Goal: Check status

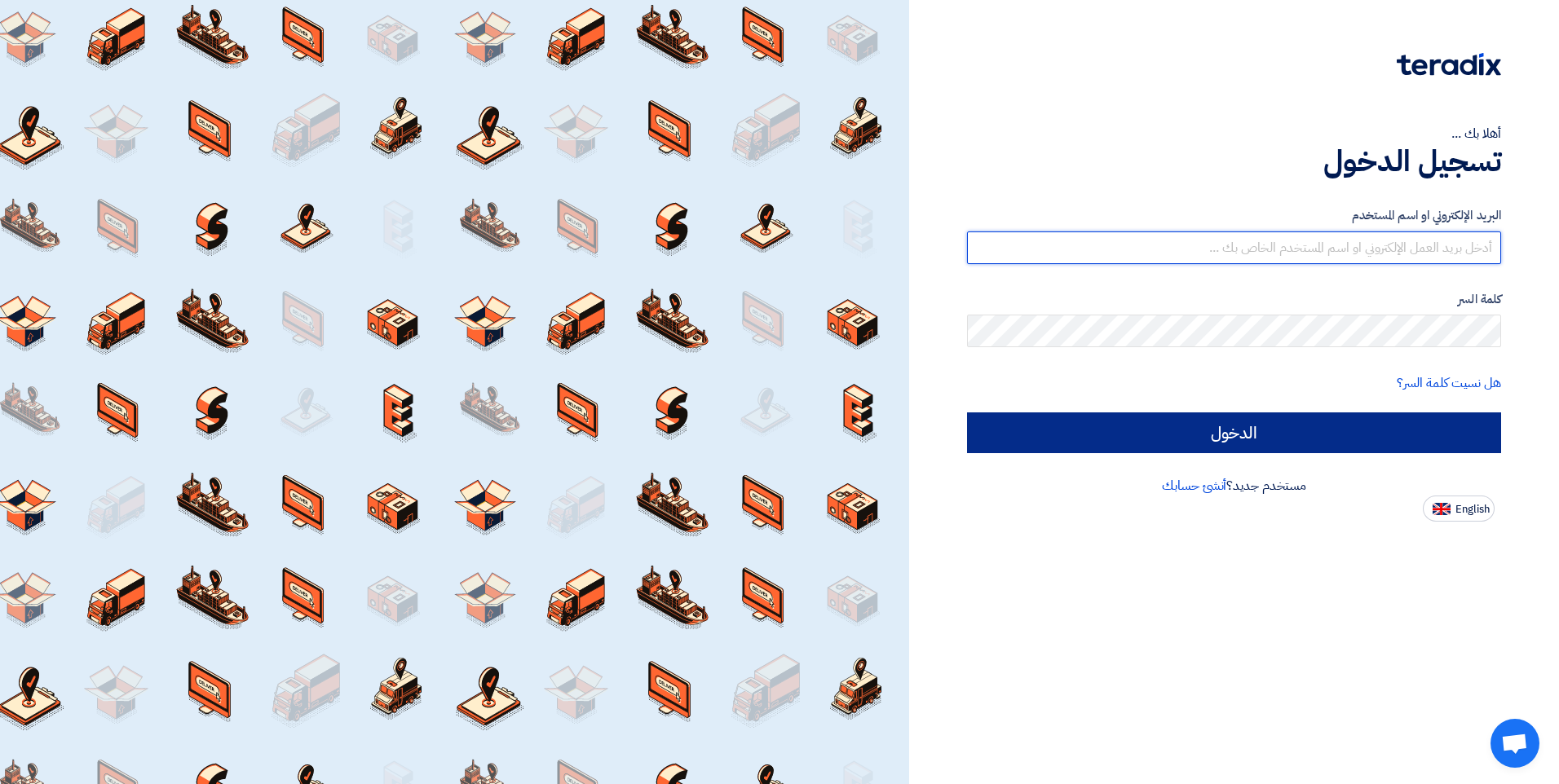
type input "[EMAIL_ADDRESS][DOMAIN_NAME]"
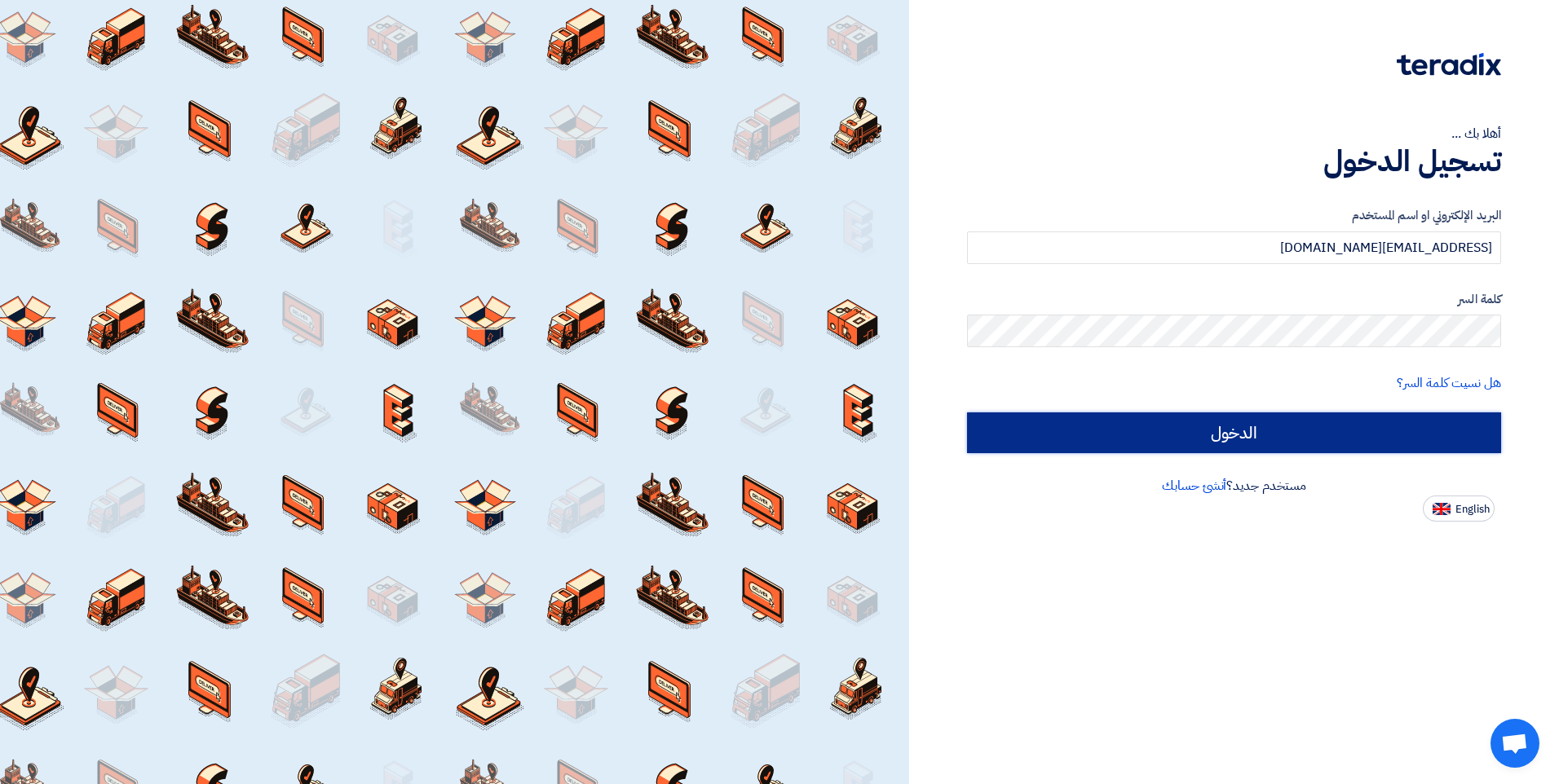
click at [1218, 431] on input "الدخول" at bounding box center [1234, 433] width 534 height 41
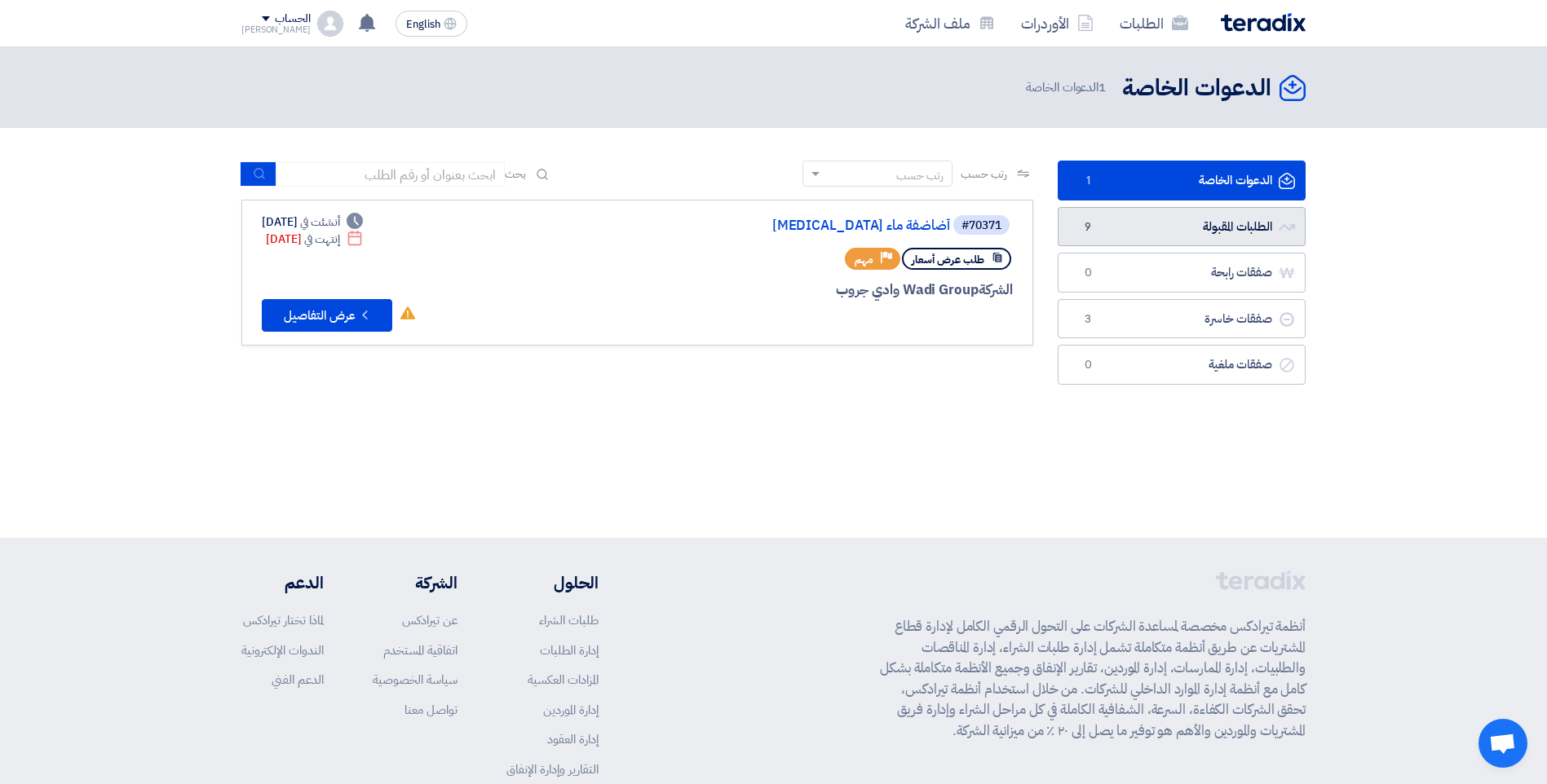
click at [1220, 226] on link "الطلبات المقبولة الطلبات المقبولة 9" at bounding box center [1182, 227] width 248 height 40
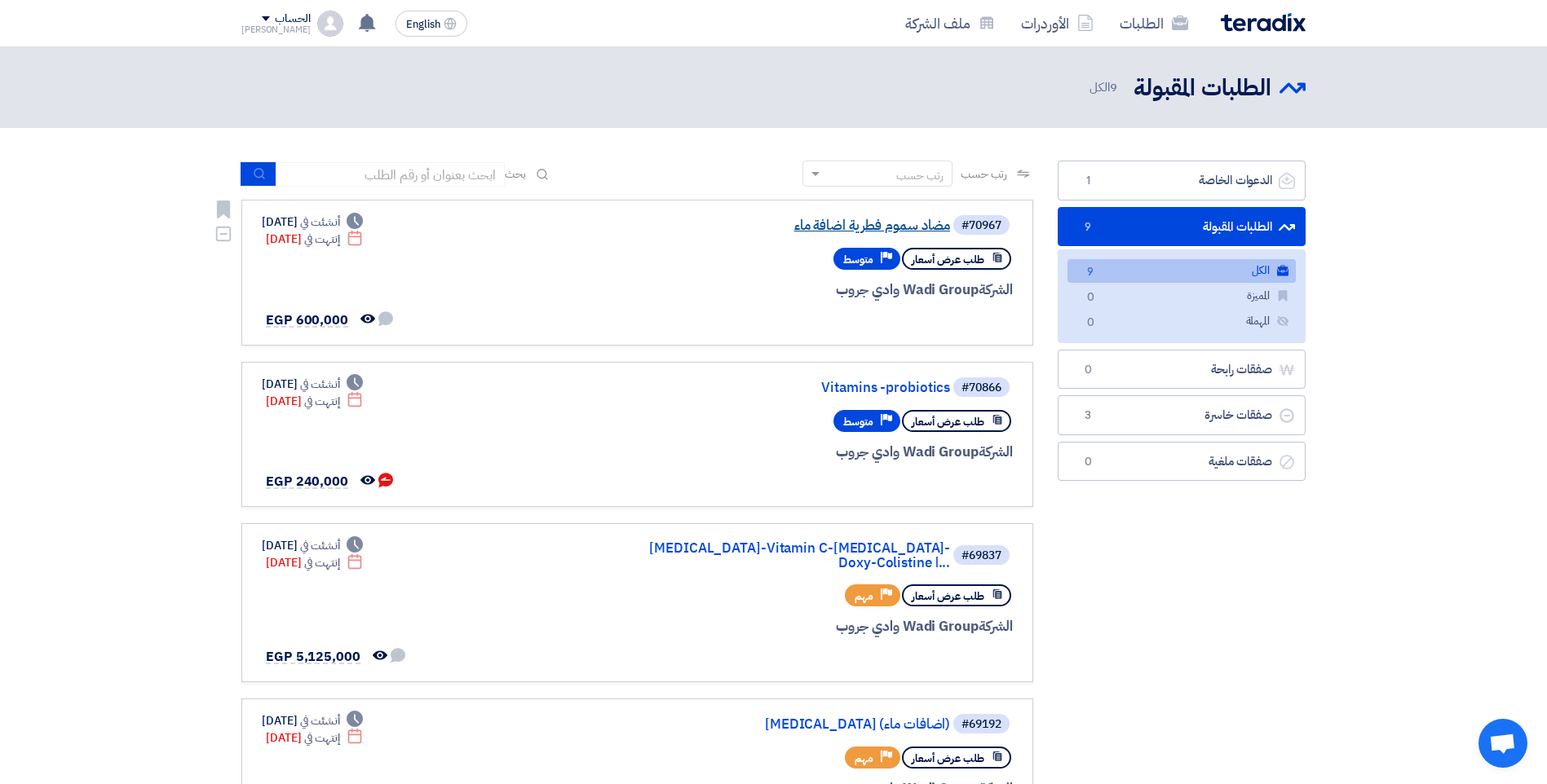
click at [892, 229] on link "مضاد سموم فطرية اضافة ماء" at bounding box center [787, 226] width 326 height 15
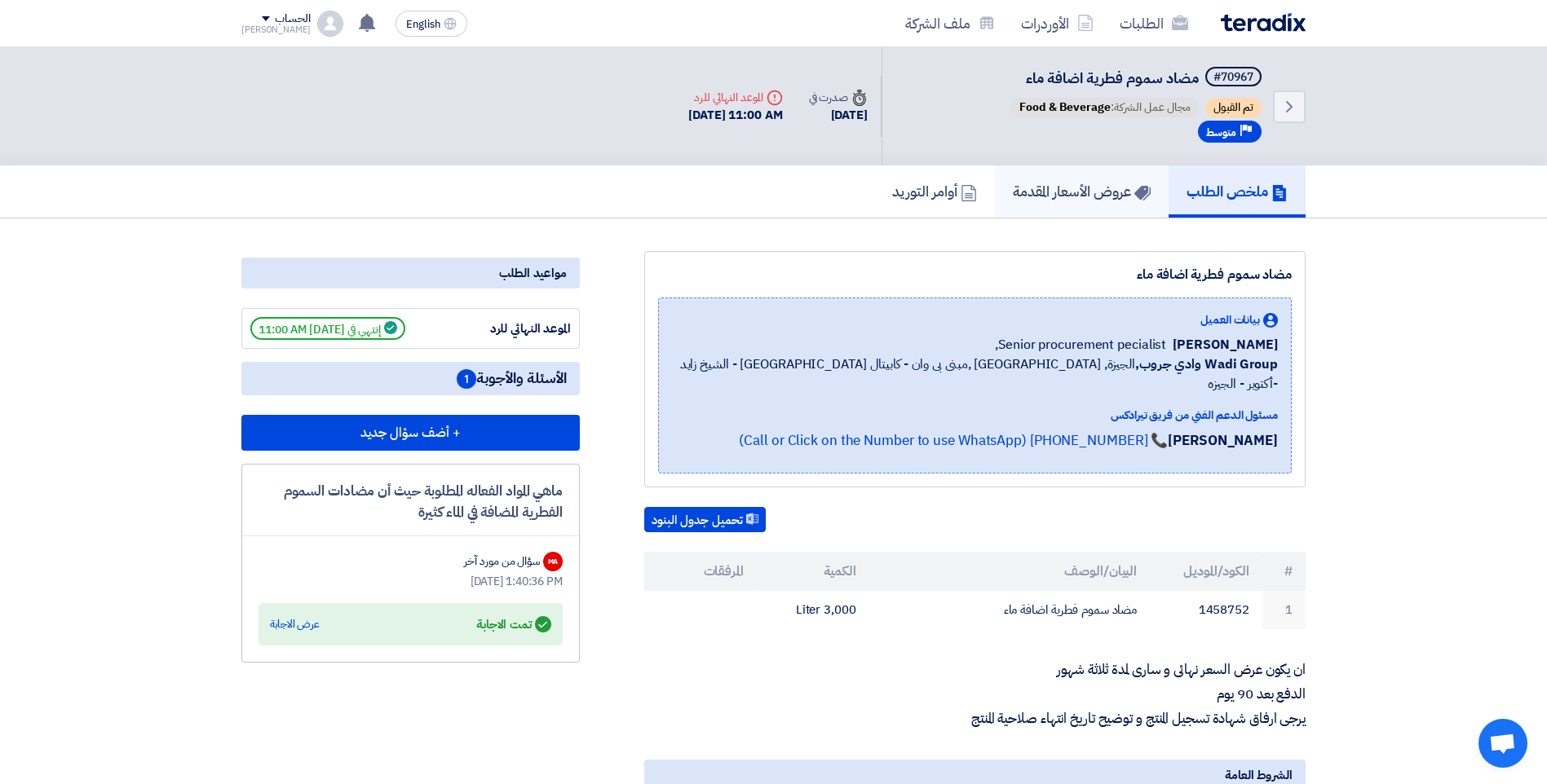
click at [1059, 186] on h5 "عروض الأسعار المقدمة" at bounding box center [1081, 191] width 138 height 18
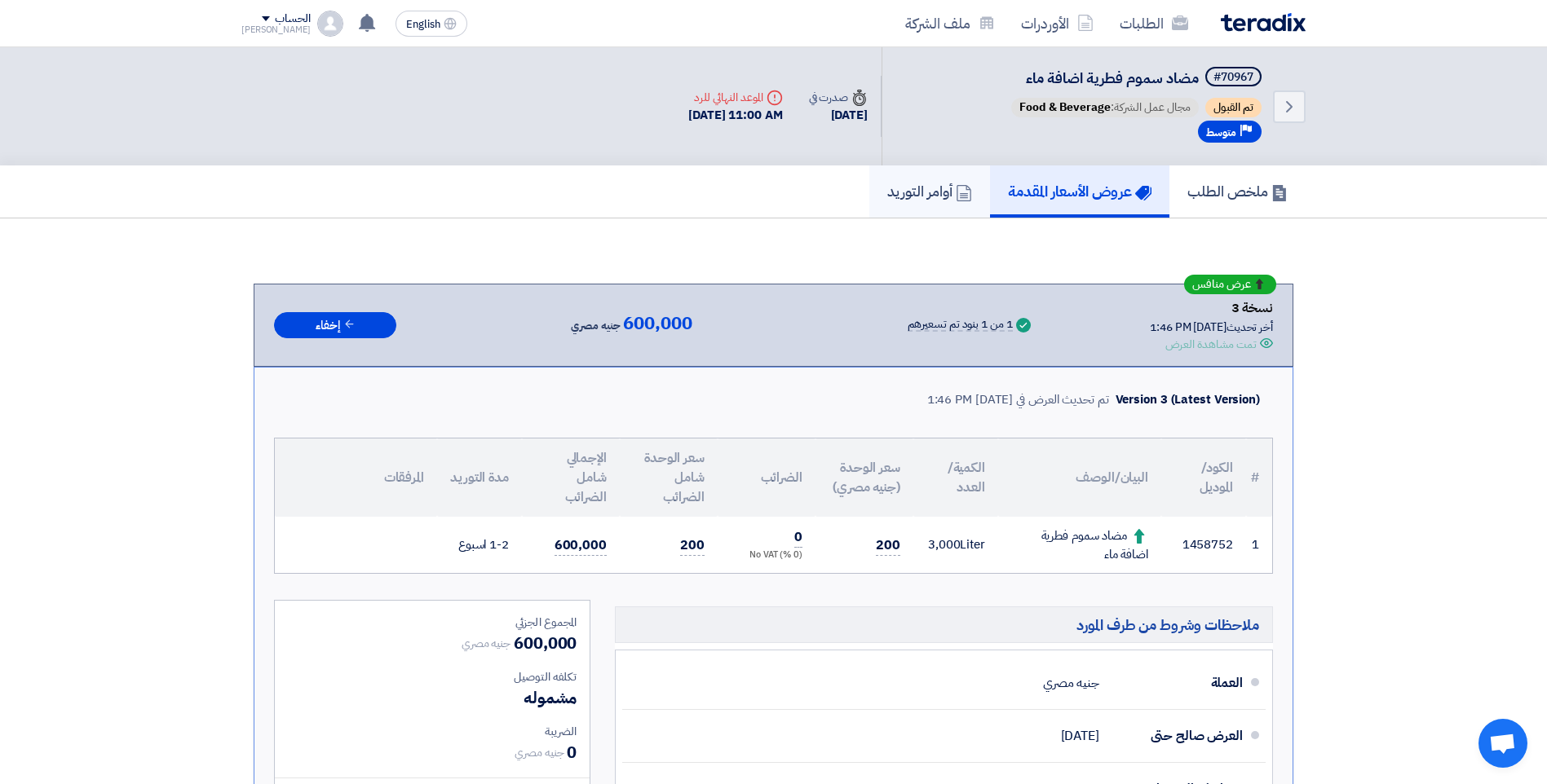
click at [943, 183] on h5 "أوامر التوريد" at bounding box center [929, 191] width 84 height 18
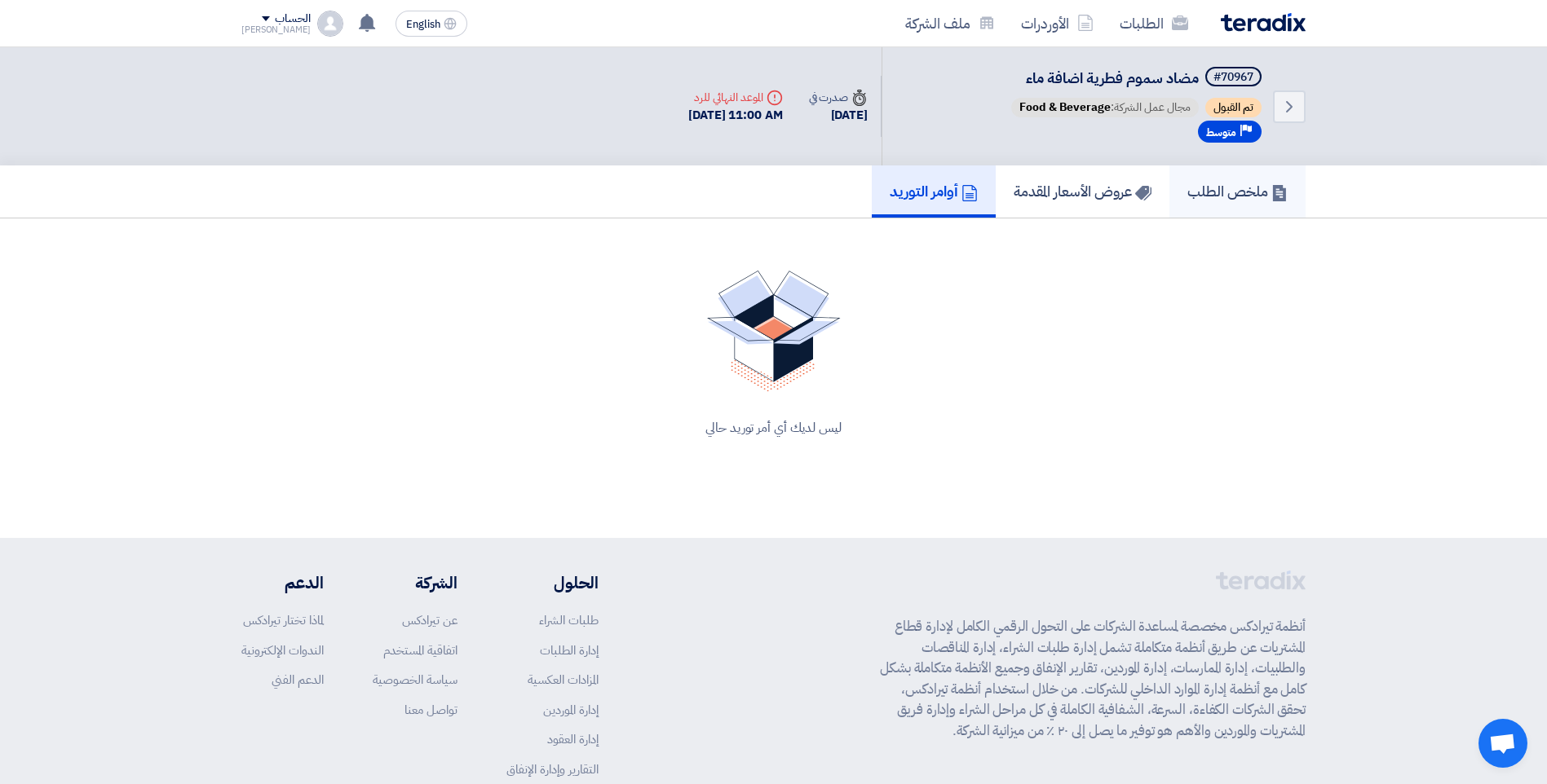
click at [1242, 191] on h5 "ملخص الطلب" at bounding box center [1238, 191] width 100 height 18
